Goal: Task Accomplishment & Management: Manage account settings

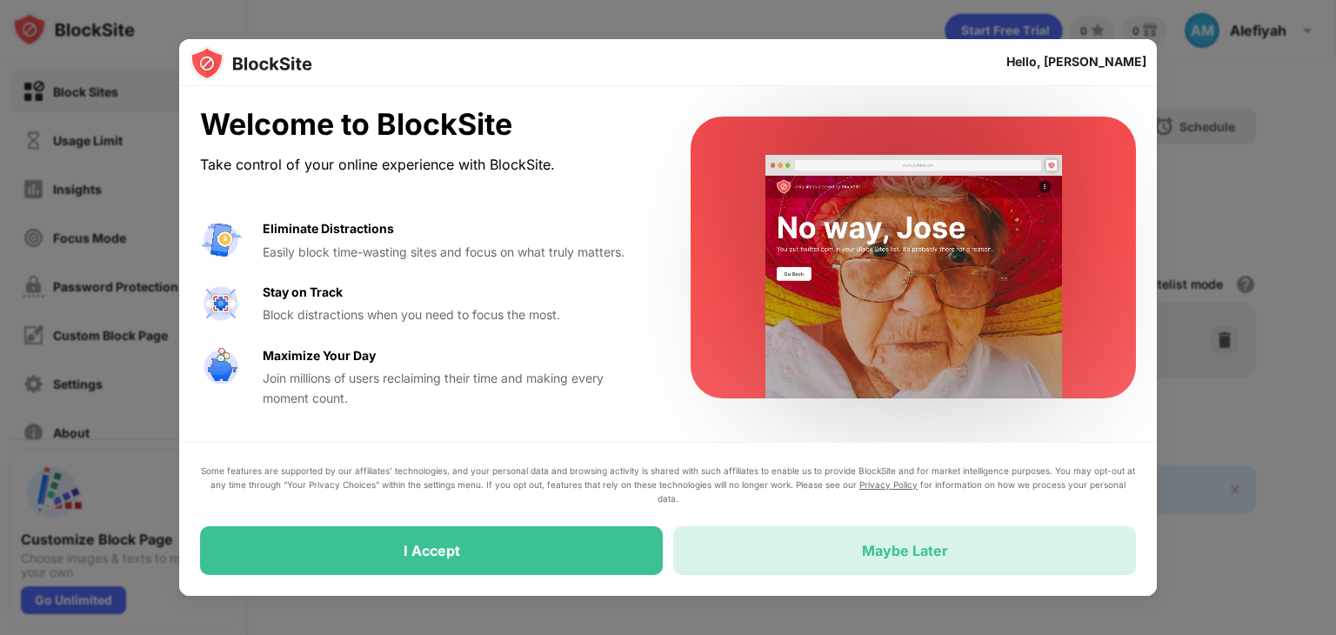
click at [834, 558] on div "Maybe Later" at bounding box center [904, 550] width 463 height 49
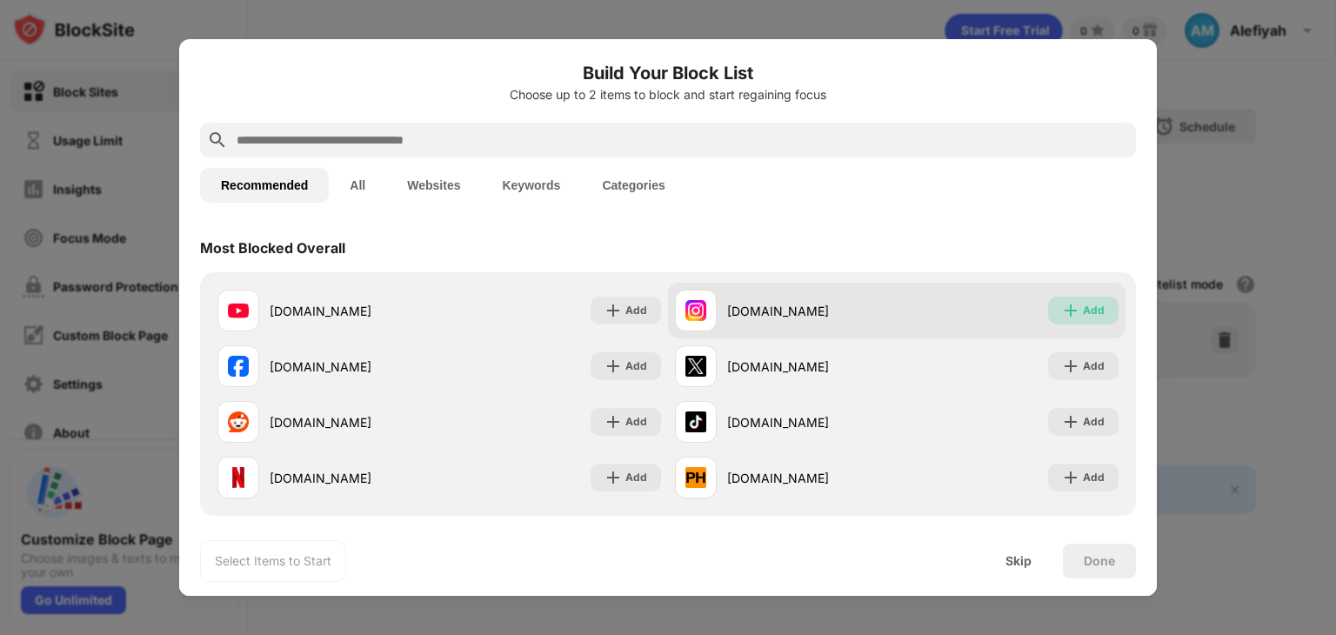
click at [1083, 307] on div "Add" at bounding box center [1094, 310] width 22 height 17
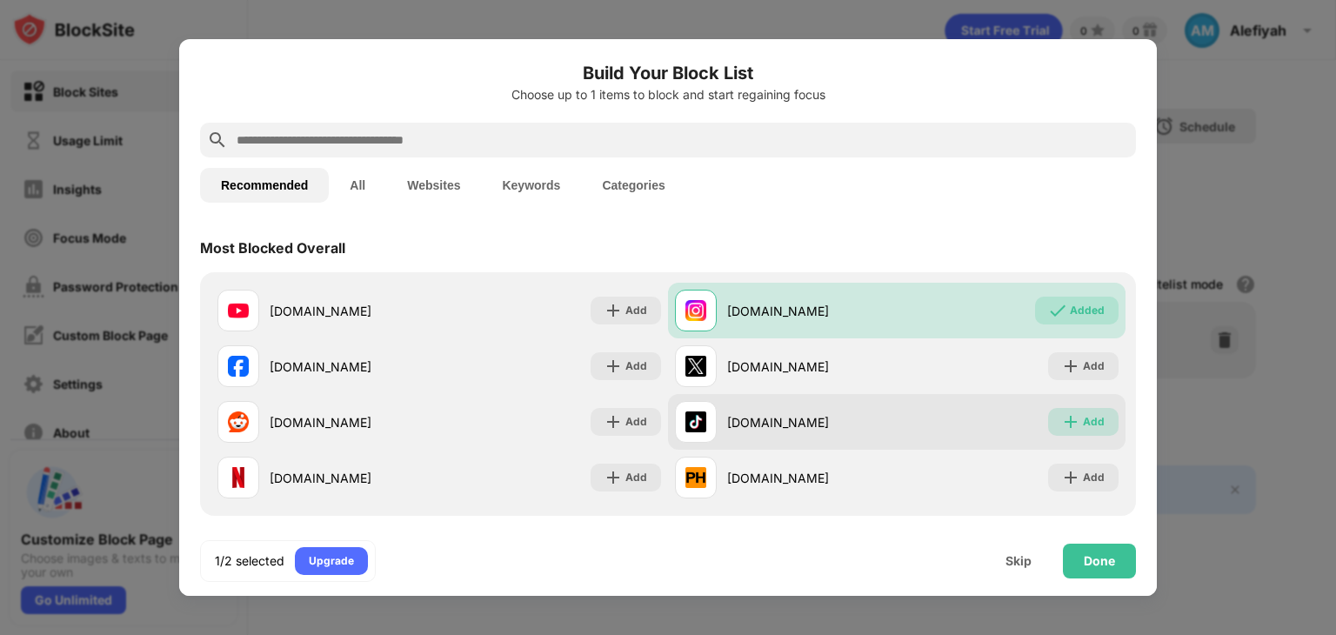
click at [1083, 426] on div "Add" at bounding box center [1094, 421] width 22 height 17
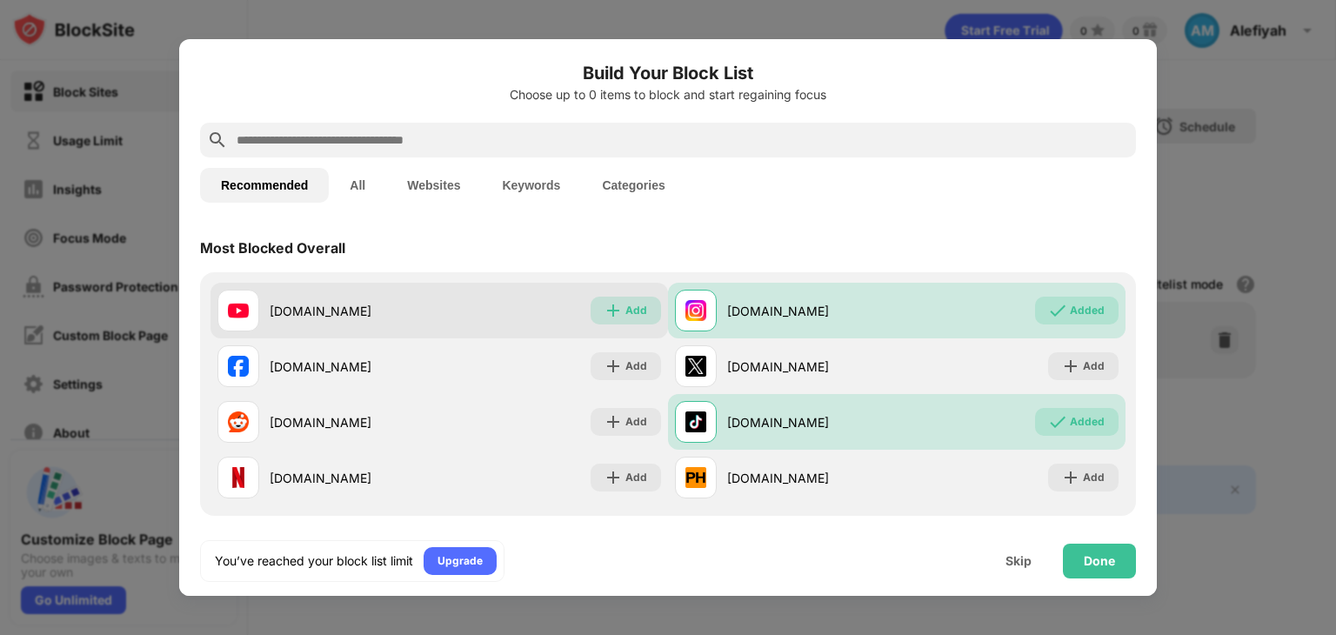
click at [636, 305] on div "Add" at bounding box center [636, 310] width 22 height 17
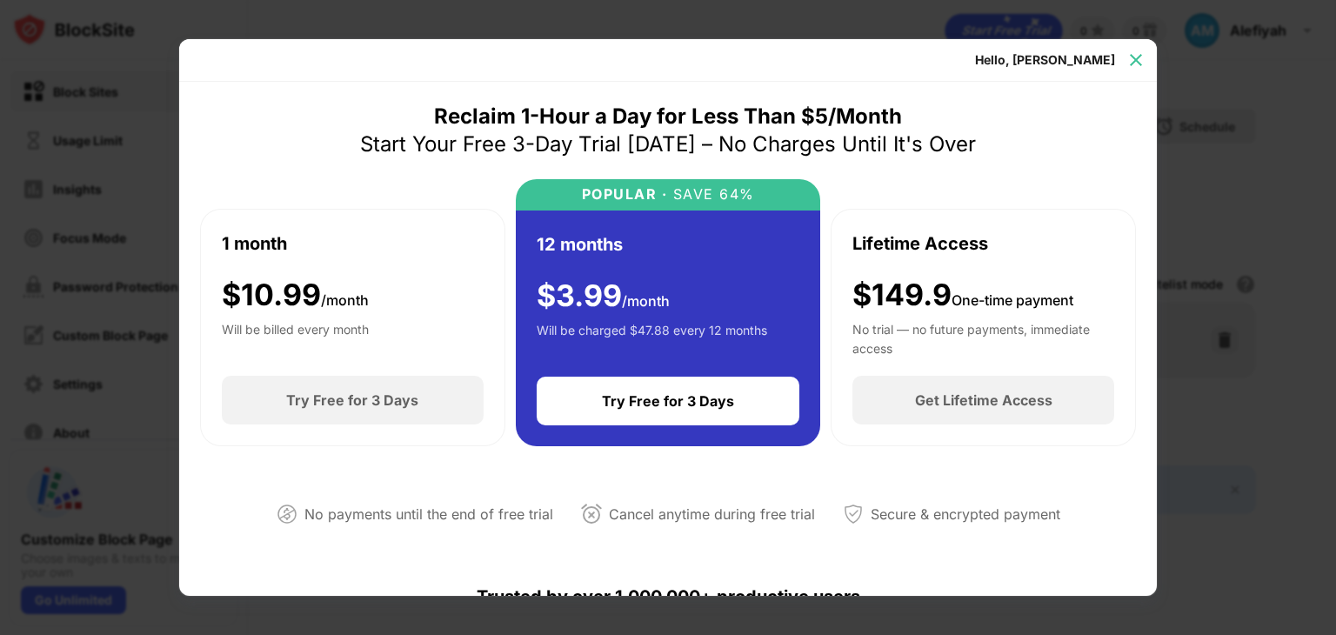
click at [1138, 46] on div at bounding box center [1136, 60] width 28 height 28
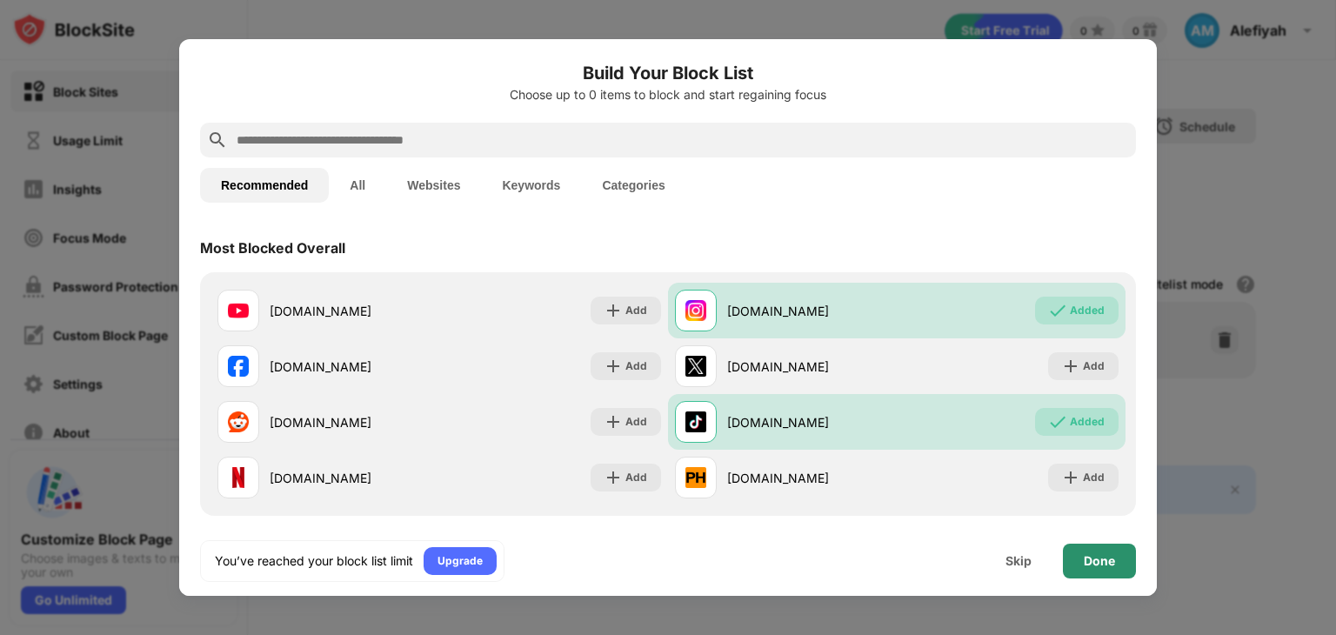
click at [1106, 559] on div "Done" at bounding box center [1098, 561] width 31 height 14
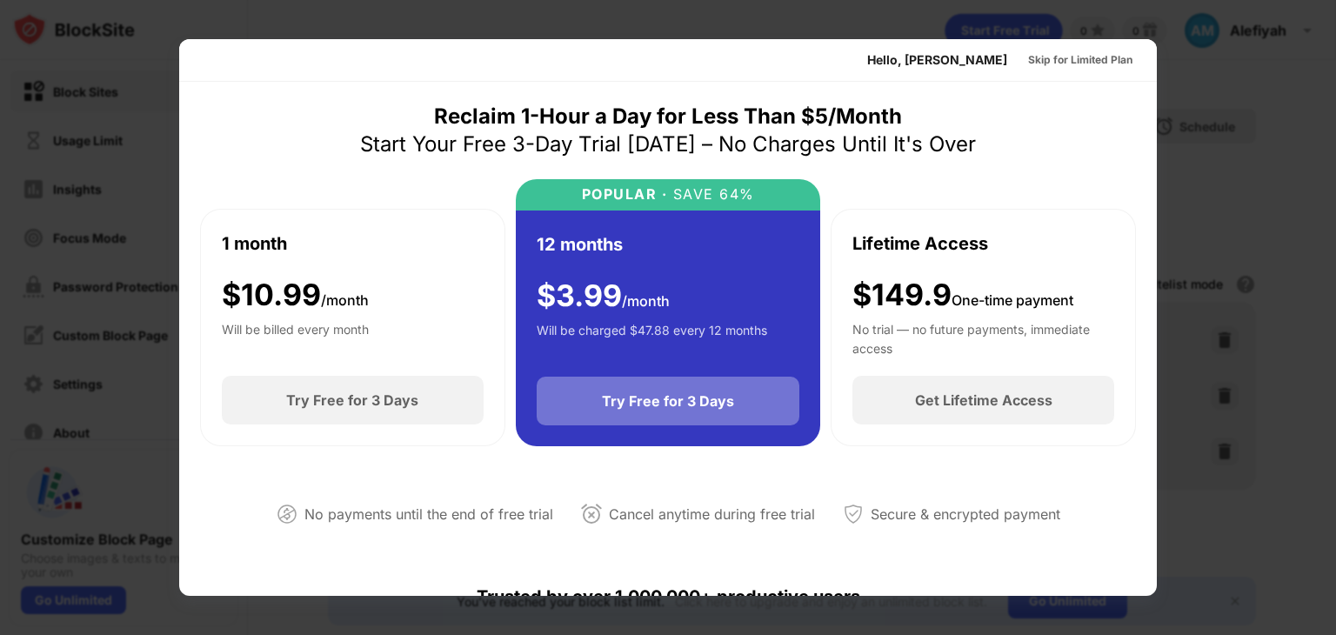
click at [687, 410] on div "Try Free for 3 Days" at bounding box center [667, 400] width 263 height 49
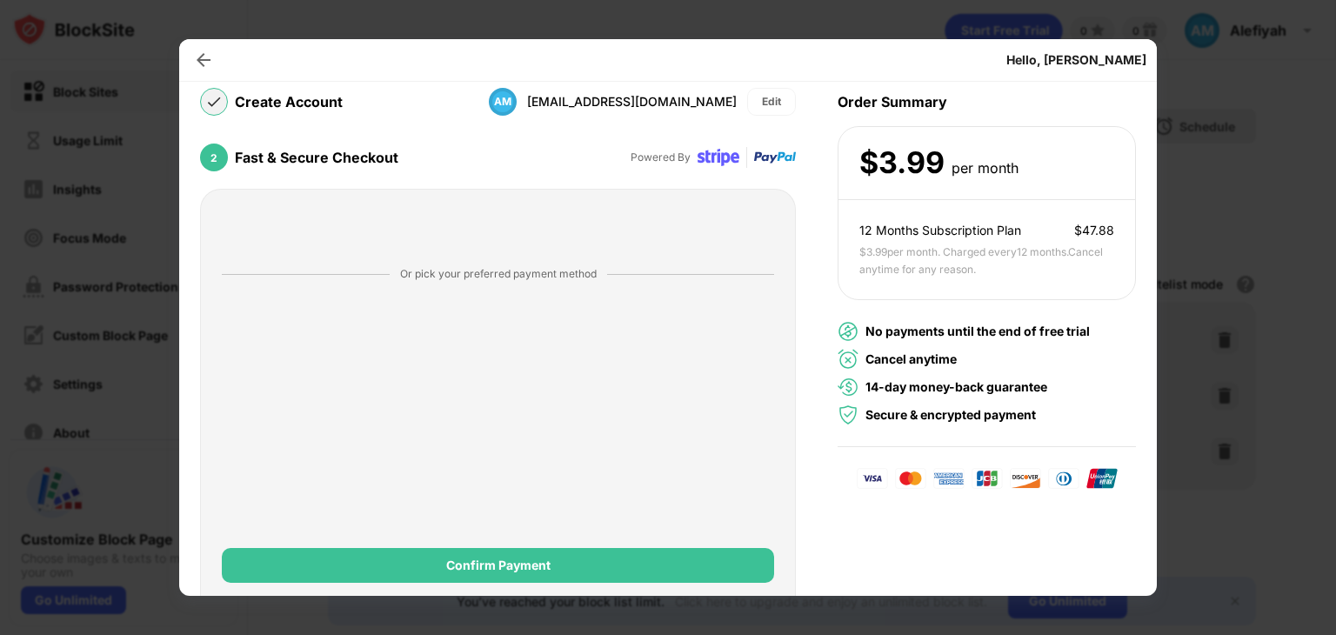
scroll to position [163, 0]
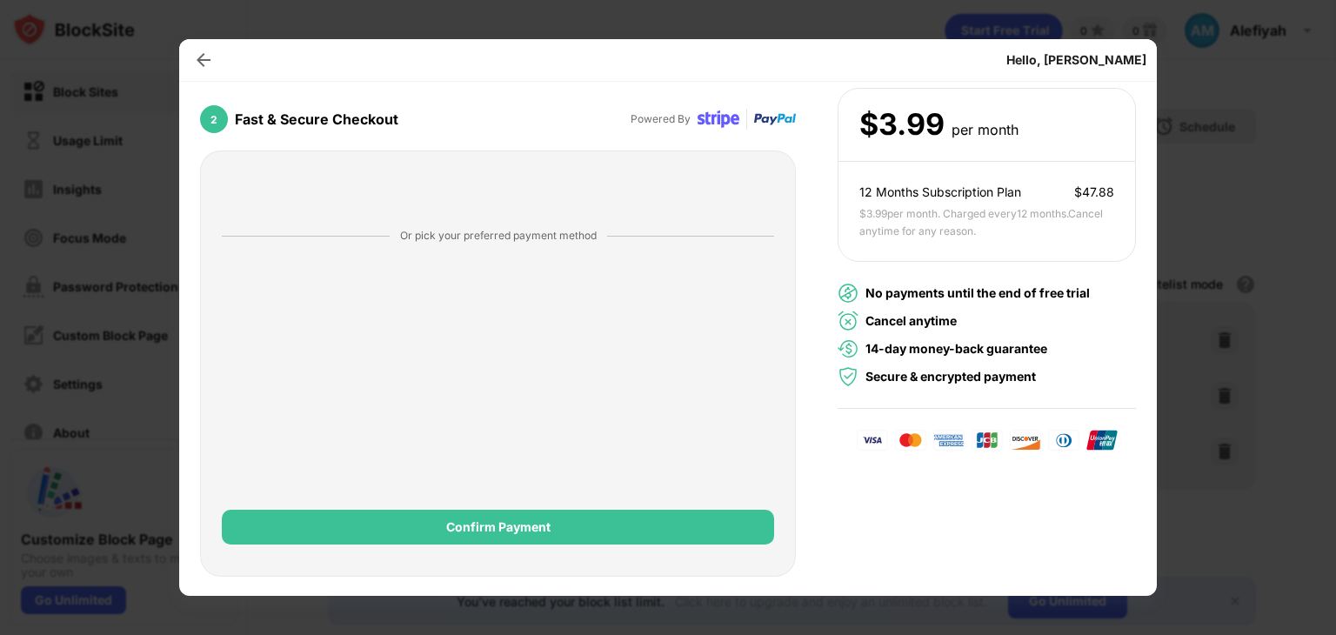
click at [1223, 161] on div at bounding box center [668, 317] width 1336 height 635
click at [210, 60] on img at bounding box center [203, 59] width 17 height 17
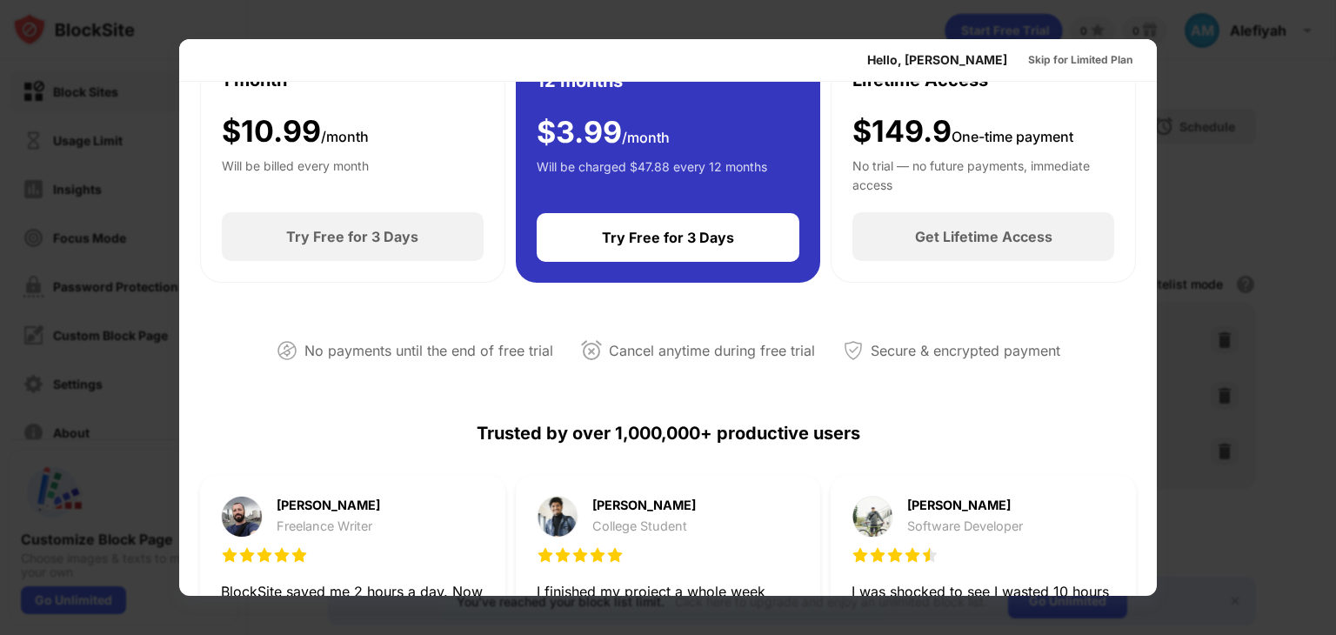
click at [96, 154] on div at bounding box center [668, 317] width 1336 height 635
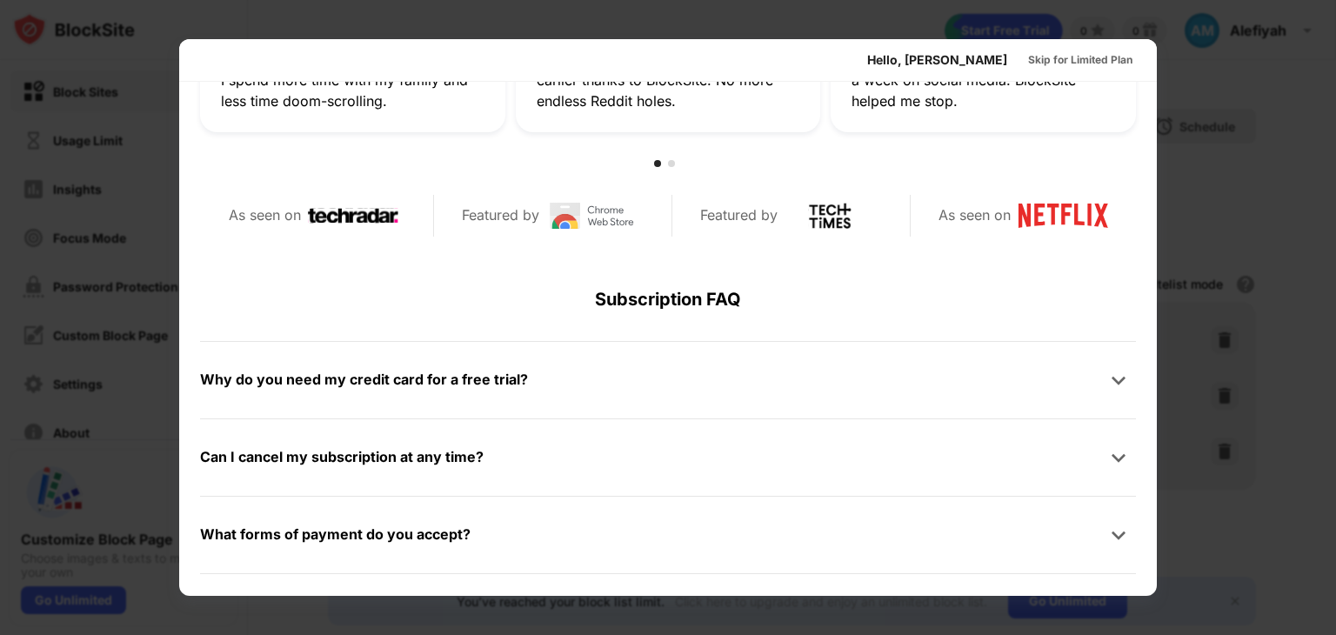
scroll to position [816, 0]
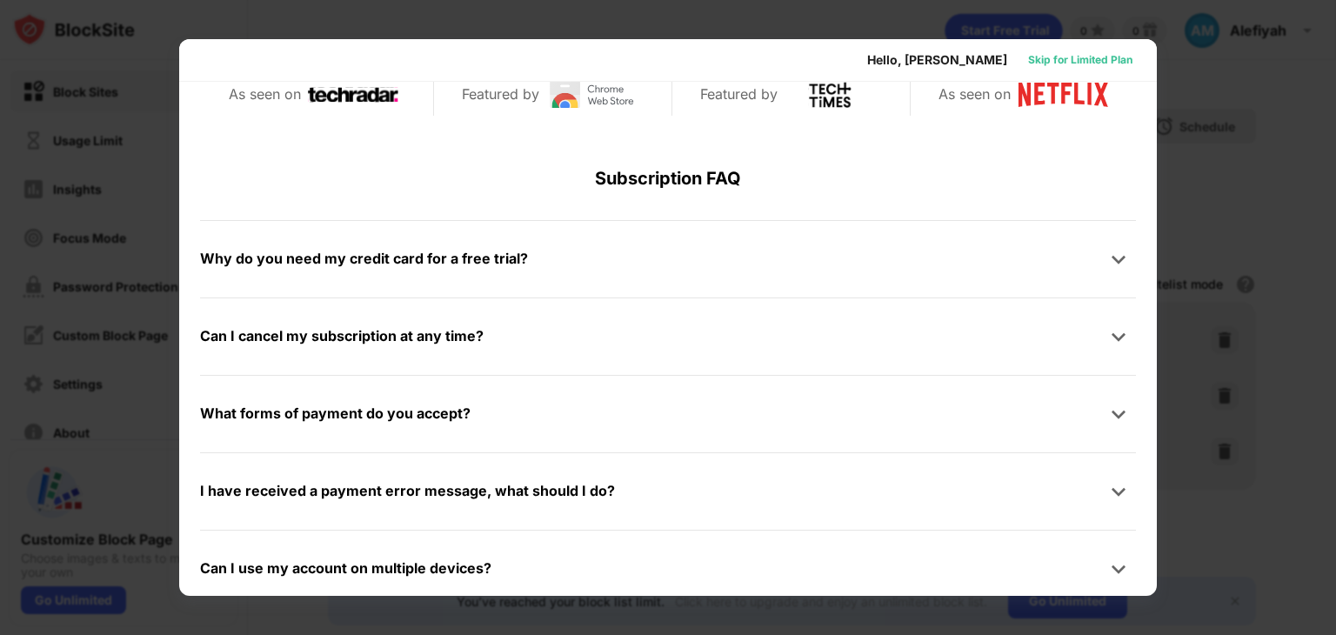
click at [1069, 55] on div "Skip for Limited Plan" at bounding box center [1080, 59] width 104 height 17
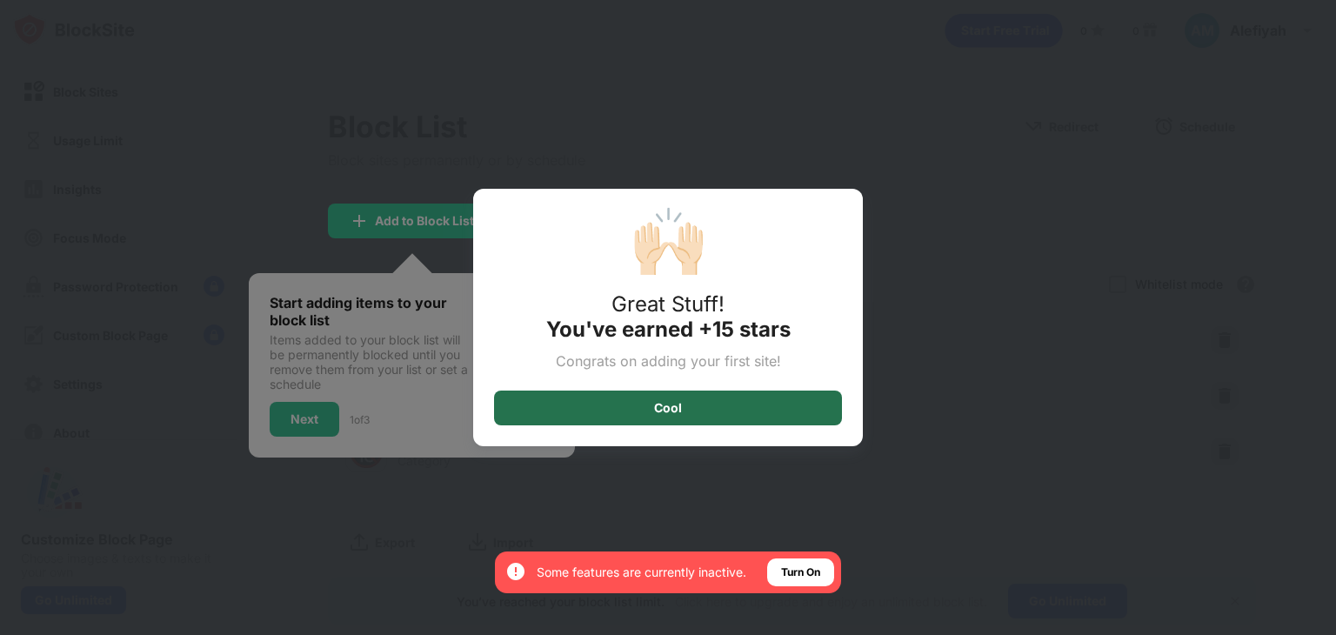
click at [715, 404] on div "Cool" at bounding box center [668, 407] width 348 height 35
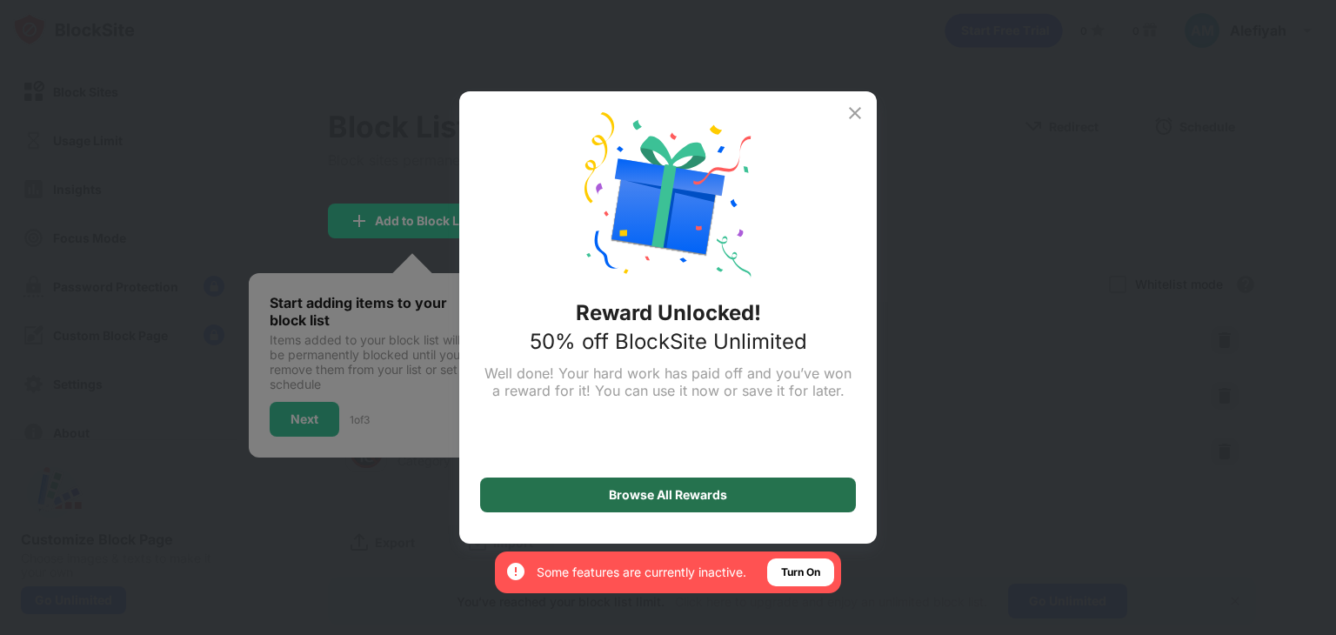
click at [650, 498] on div "Browse All Rewards" at bounding box center [668, 495] width 118 height 14
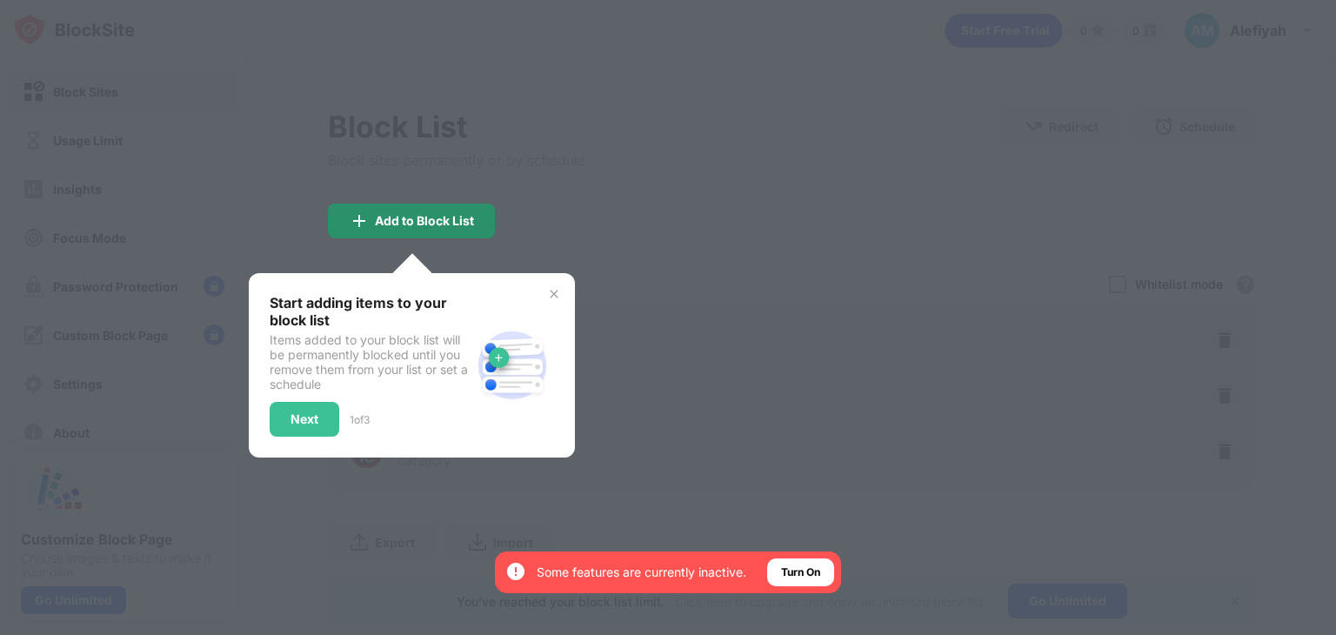
click at [424, 220] on div "Add to Block List" at bounding box center [424, 221] width 99 height 14
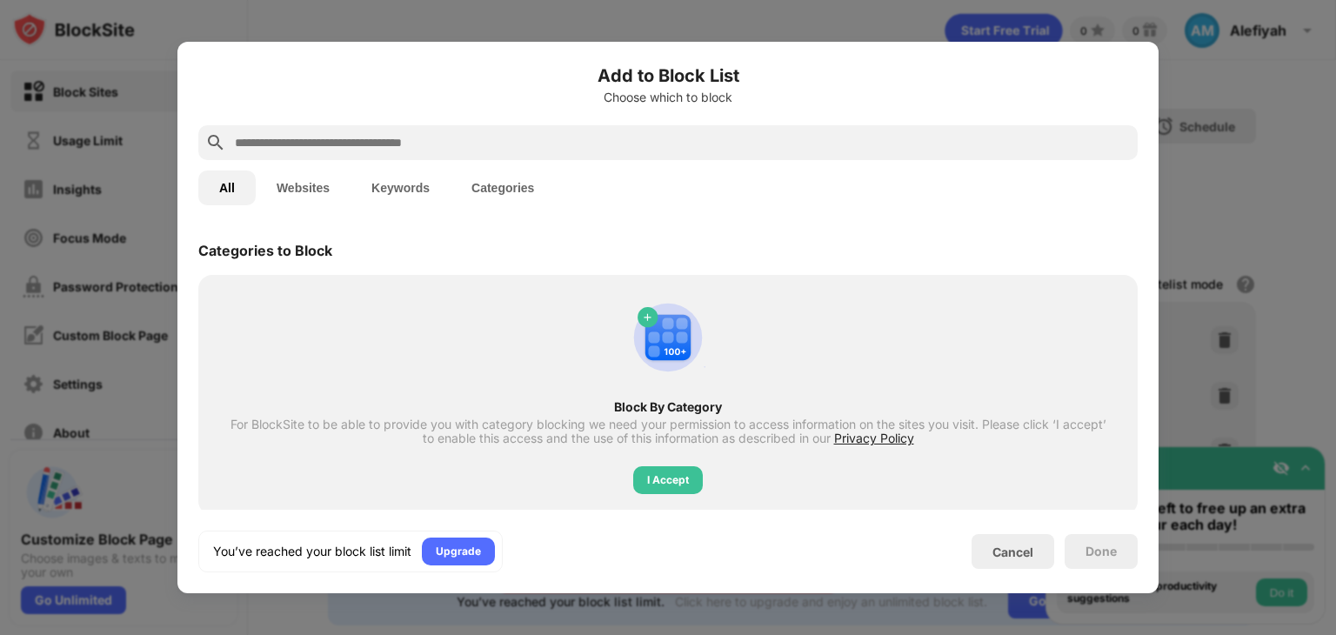
click at [300, 182] on button "Websites" at bounding box center [303, 187] width 95 height 35
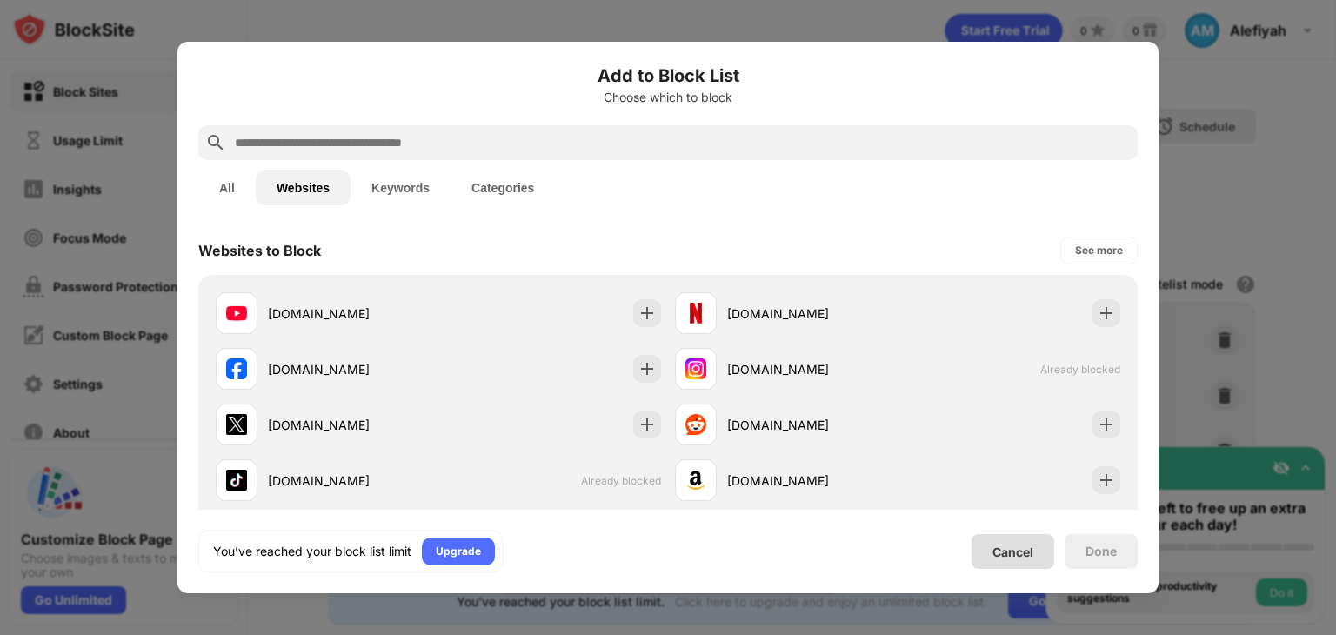
click at [1016, 546] on div "Cancel" at bounding box center [1012, 551] width 41 height 15
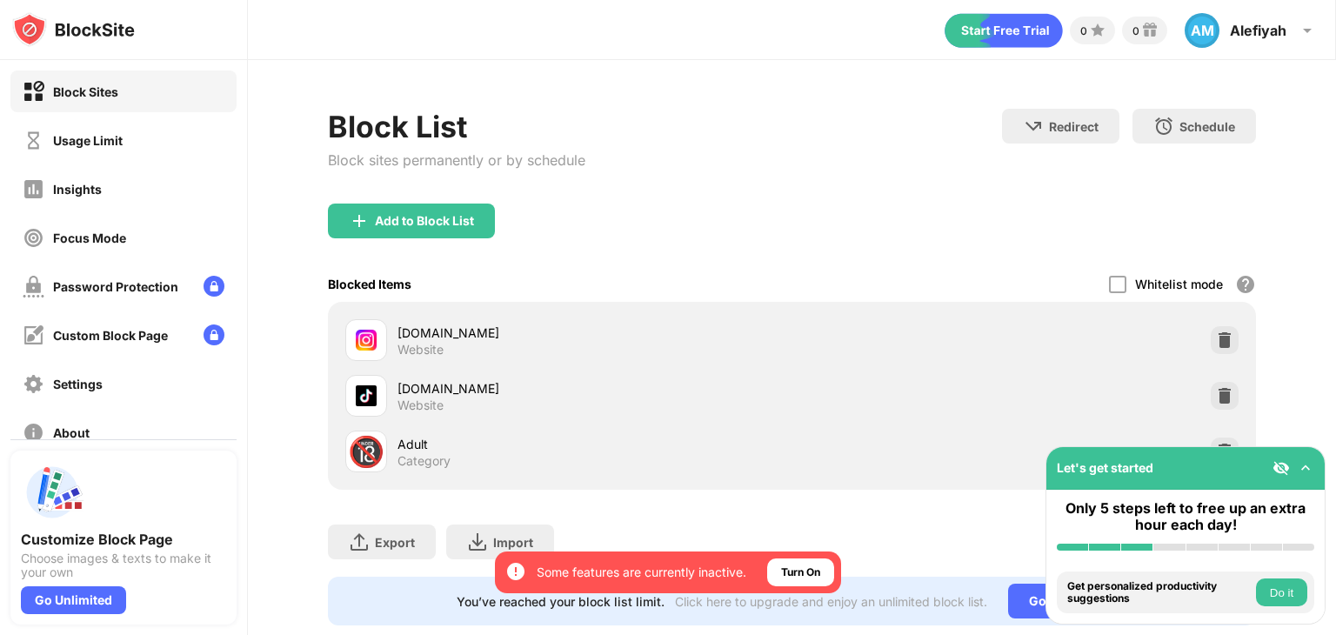
scroll to position [51, 0]
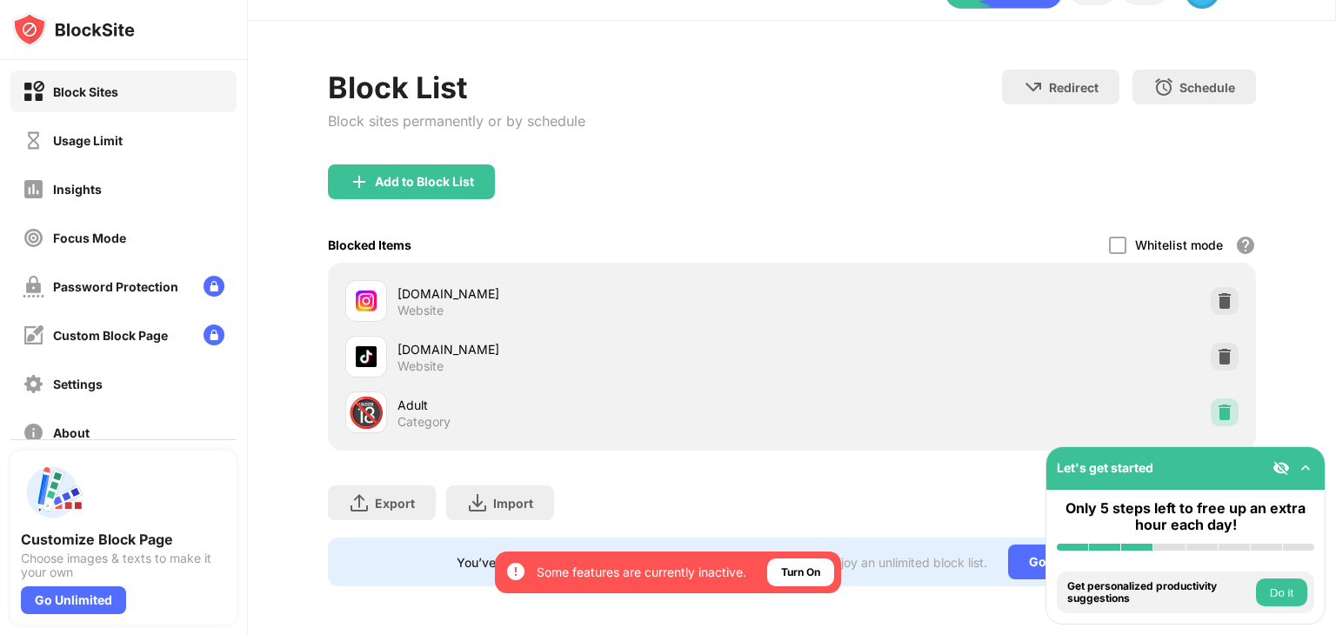
click at [1216, 403] on img at bounding box center [1224, 411] width 17 height 17
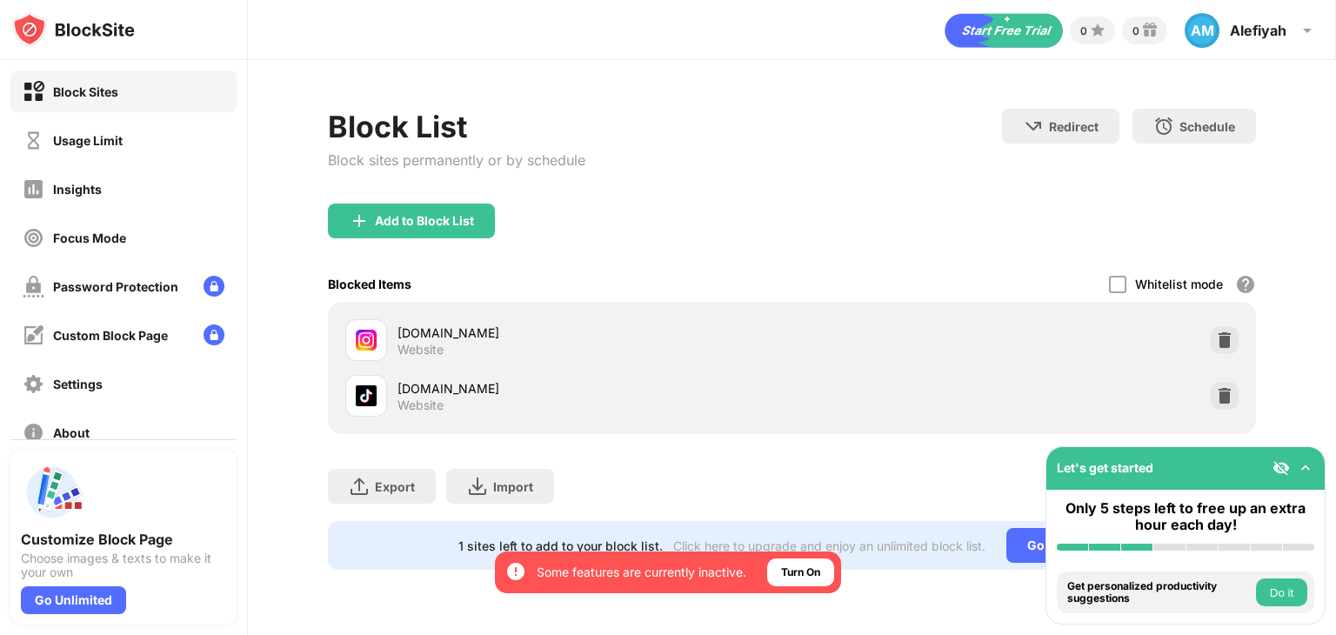
scroll to position [0, 0]
click at [793, 574] on div "Turn On" at bounding box center [800, 571] width 39 height 17
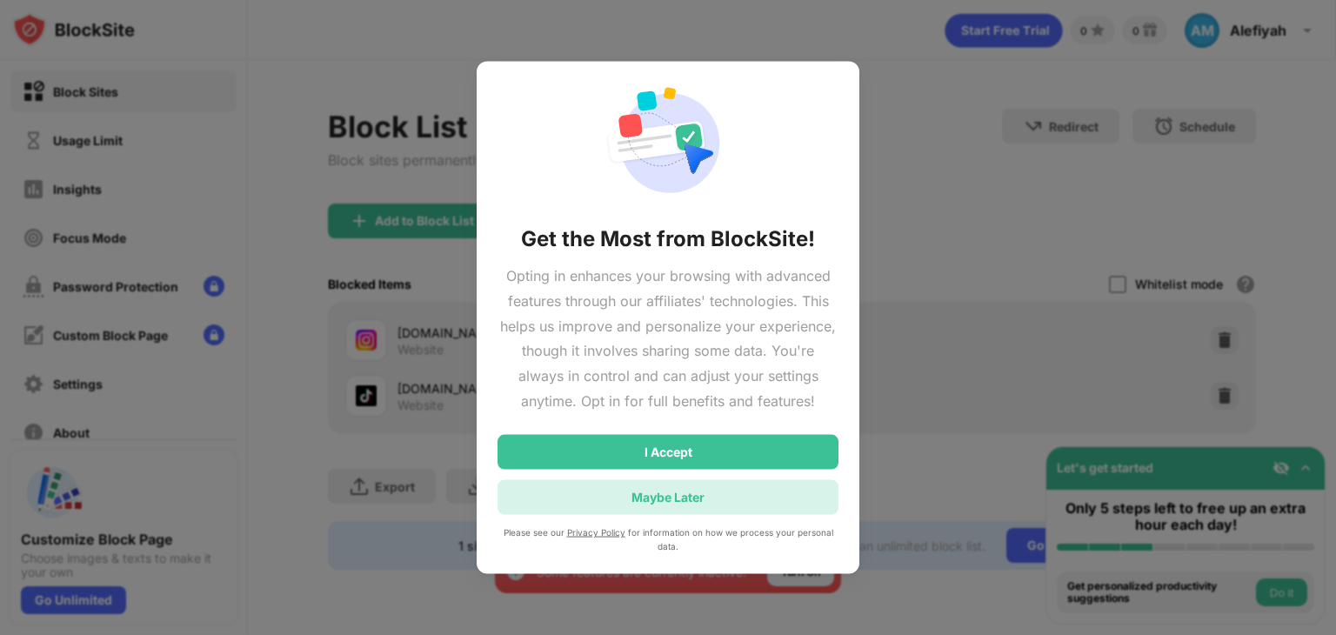
click at [686, 490] on div "Maybe Later" at bounding box center [667, 497] width 73 height 15
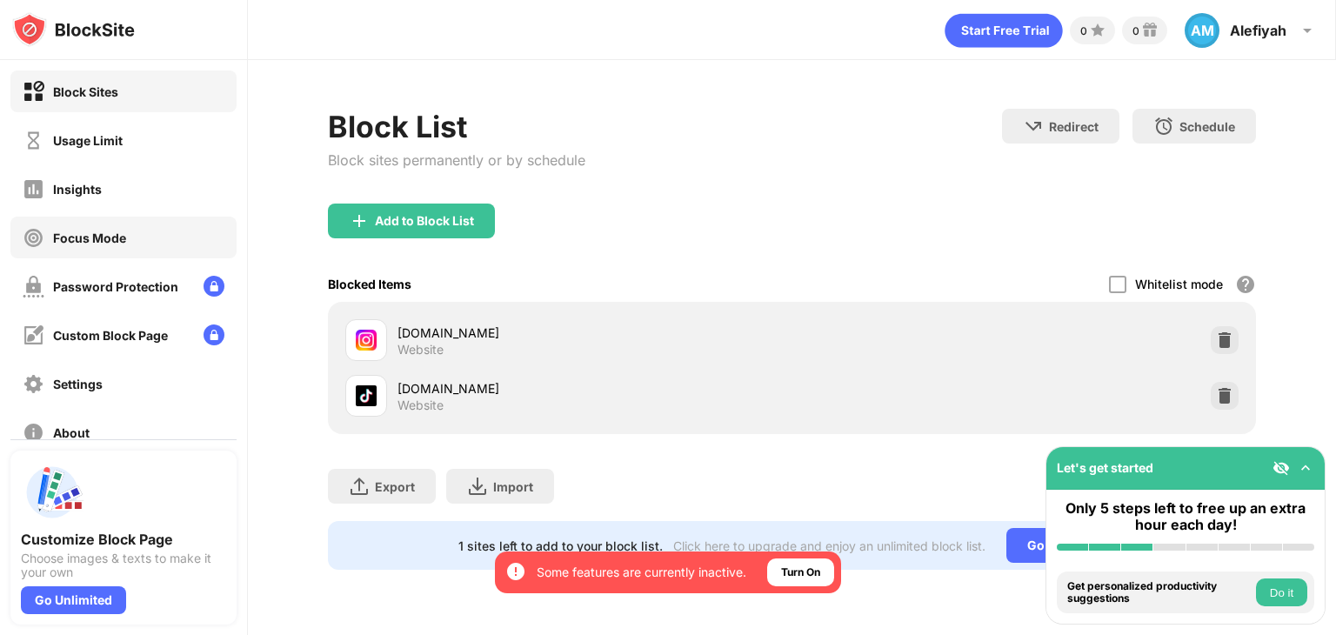
click at [98, 227] on div "Focus Mode" at bounding box center [74, 238] width 103 height 22
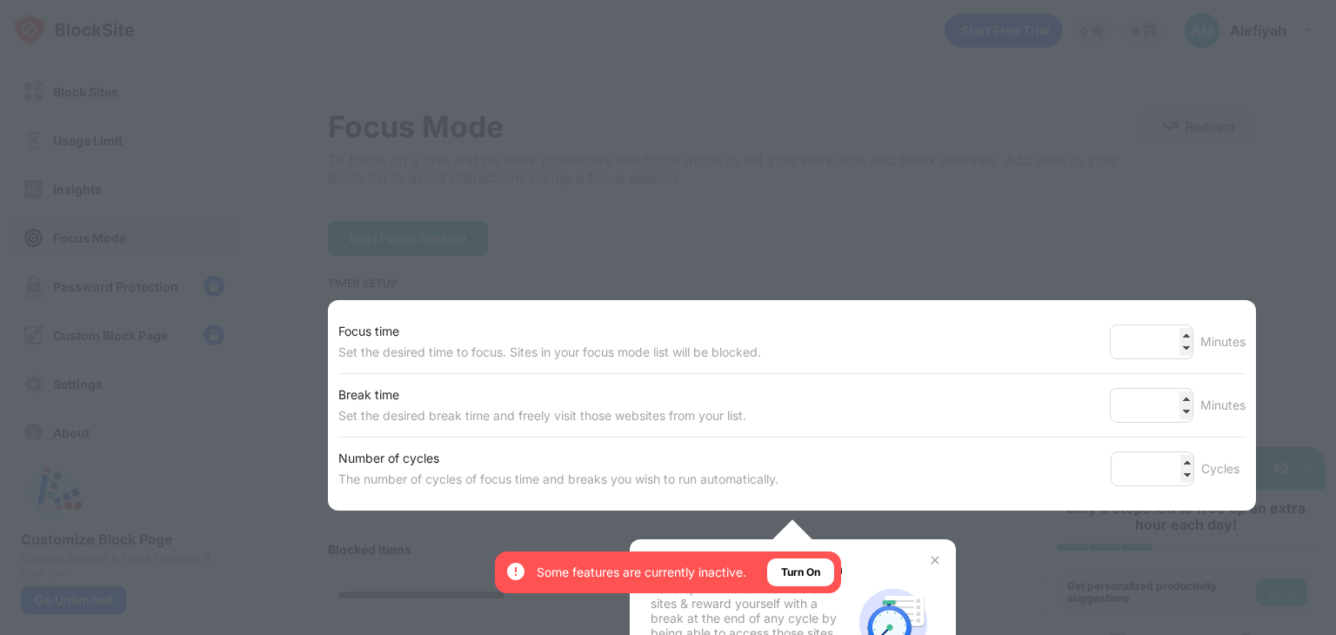
click at [1157, 251] on div at bounding box center [668, 317] width 1336 height 635
click at [1120, 337] on input "**" at bounding box center [1150, 341] width 83 height 35
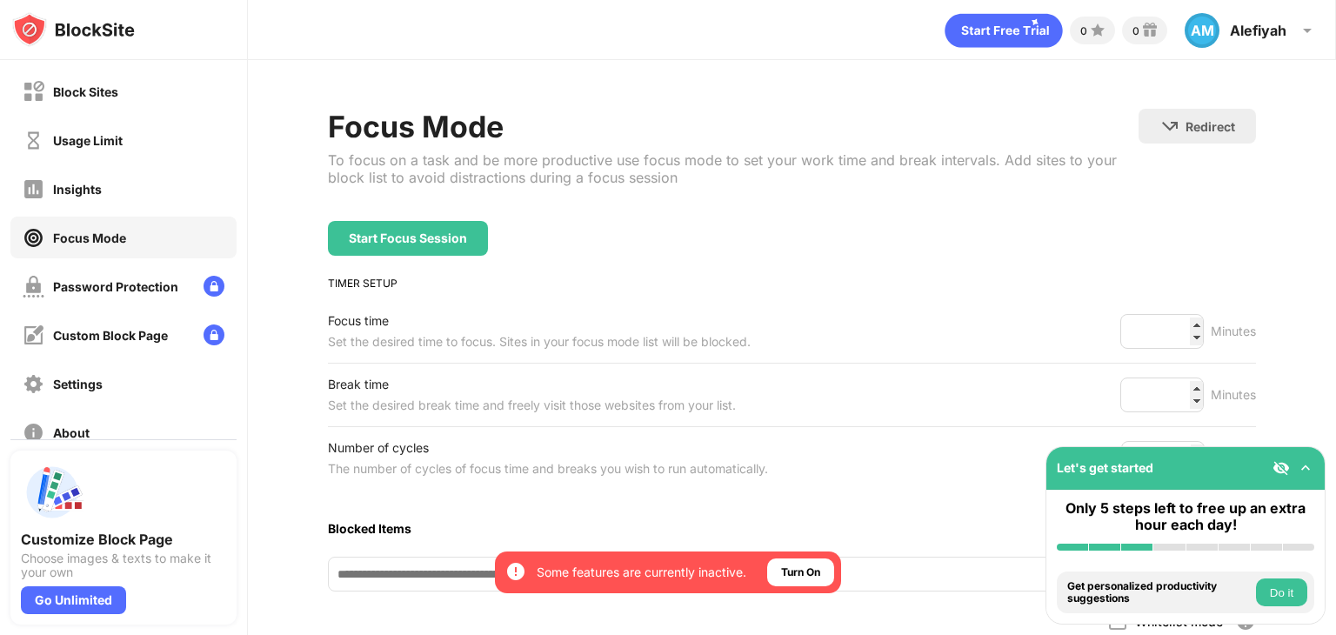
click at [1085, 248] on div "Start Focus Session" at bounding box center [792, 238] width 928 height 35
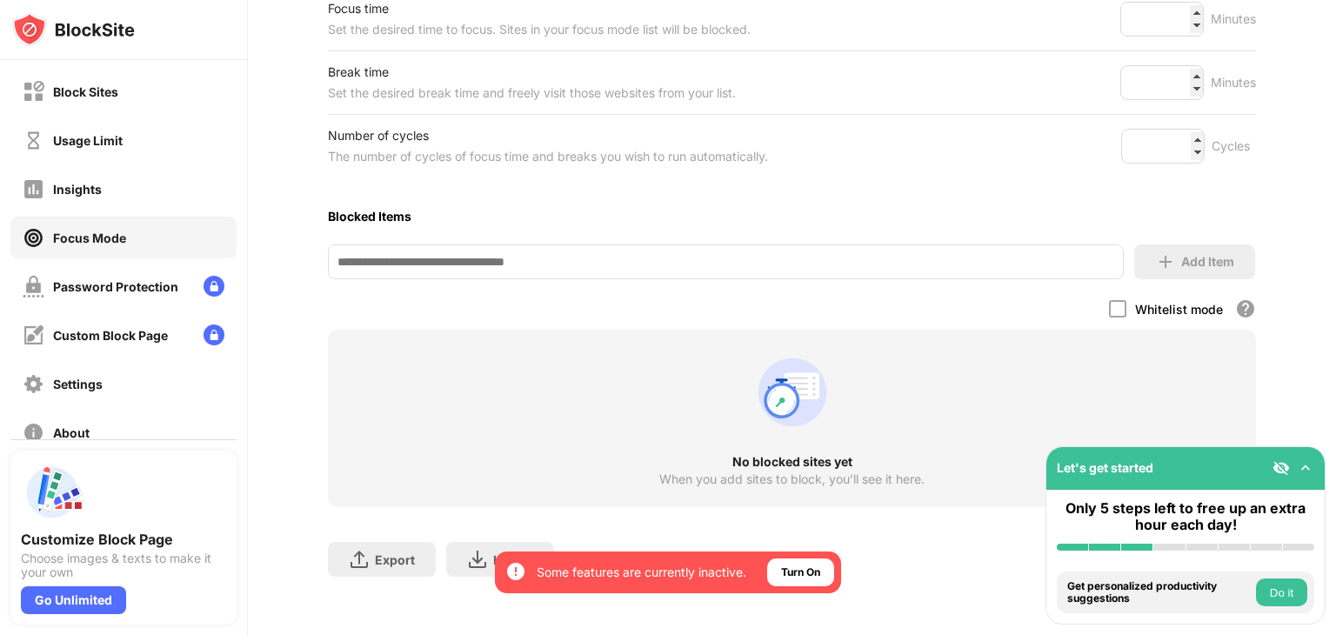
scroll to position [331, 0]
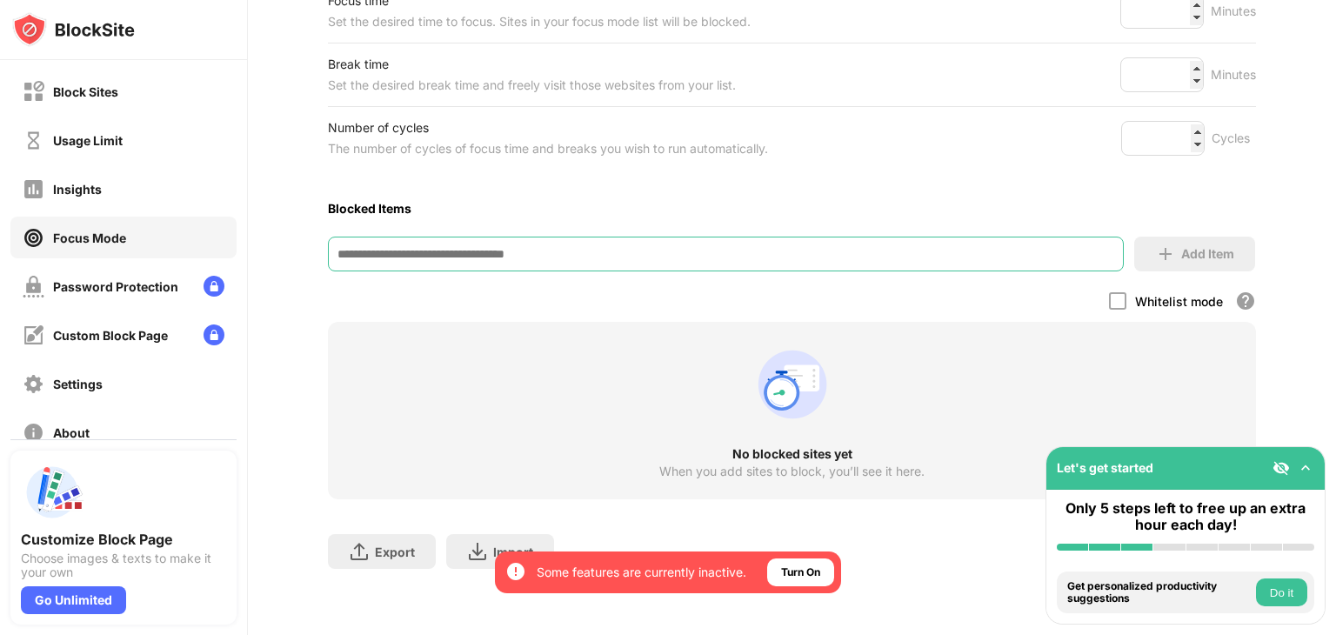
click at [706, 237] on input at bounding box center [726, 254] width 796 height 35
type input "*"
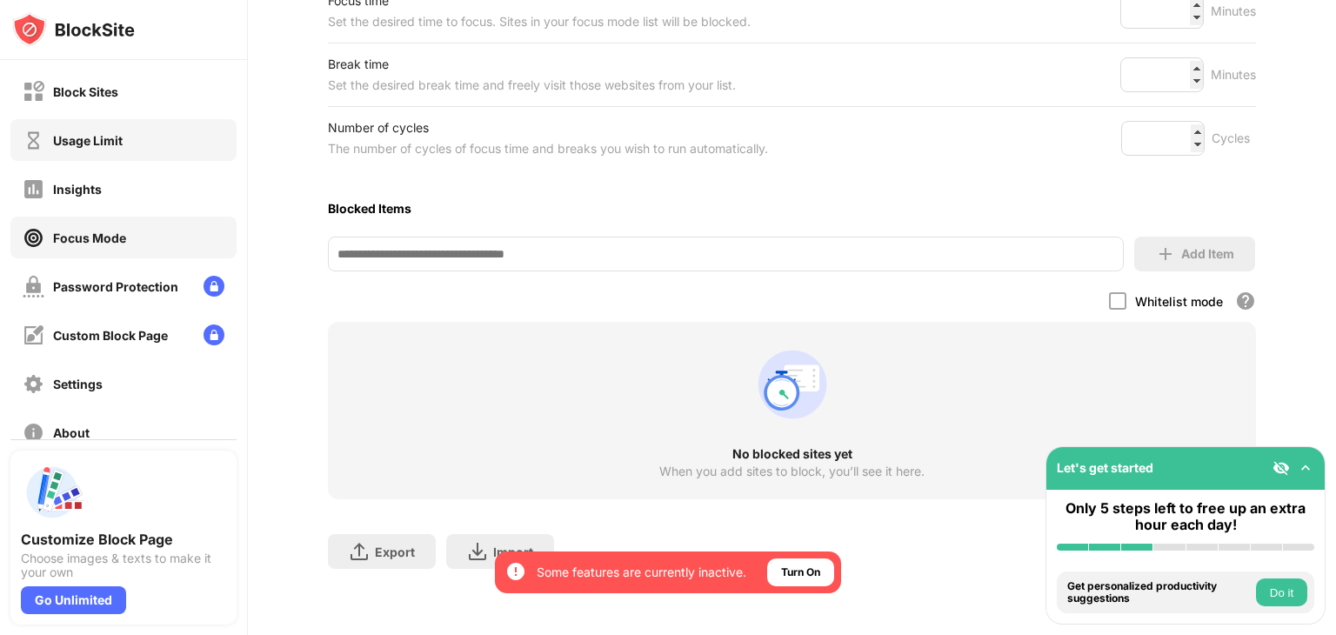
click at [193, 147] on div "Usage Limit" at bounding box center [123, 140] width 226 height 42
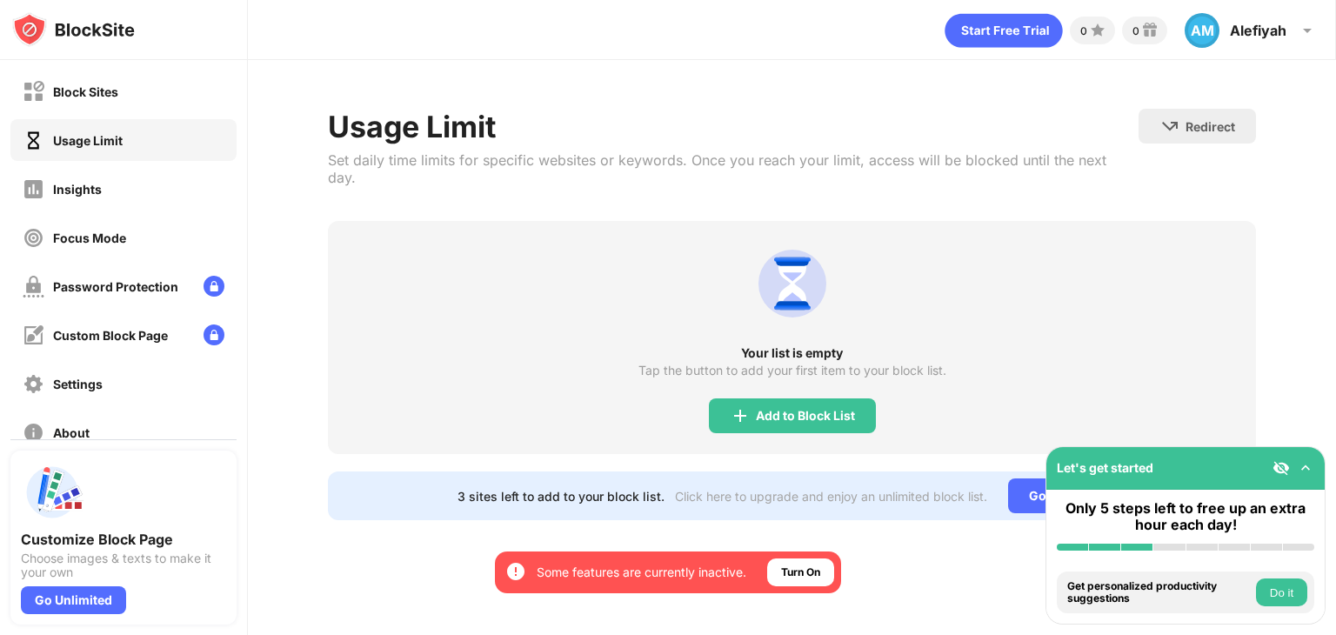
click at [183, 123] on div "Usage Limit" at bounding box center [123, 140] width 226 height 42
click at [191, 93] on div "Block Sites" at bounding box center [123, 91] width 226 height 42
